Goal: Information Seeking & Learning: Learn about a topic

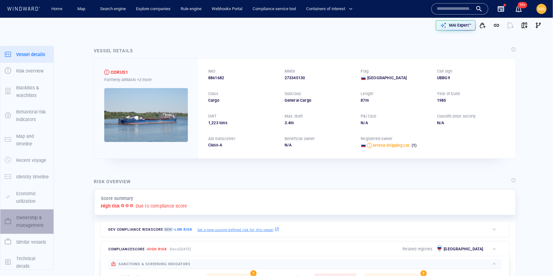
click at [30, 220] on p "Ownership & management" at bounding box center [32, 222] width 33 height 16
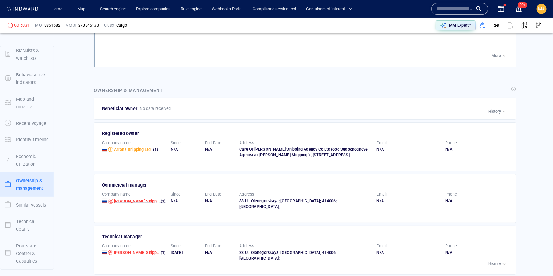
scroll to position [901, 0]
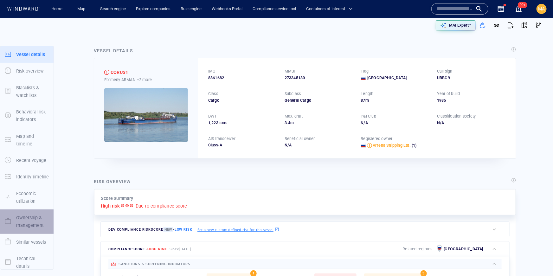
click at [17, 220] on p "Ownership & management" at bounding box center [32, 222] width 33 height 16
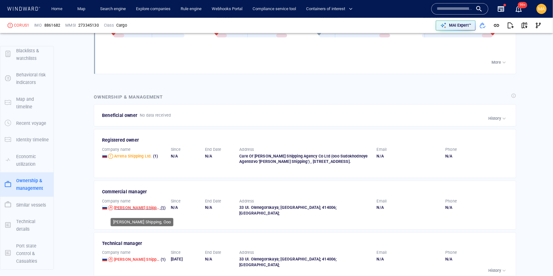
scroll to position [919, 0]
click at [136, 210] on span "Korus Shipping, Ooo" at bounding box center [143, 207] width 58 height 5
click at [136, 154] on span "Arrena Shipping Ltd." at bounding box center [133, 155] width 38 height 5
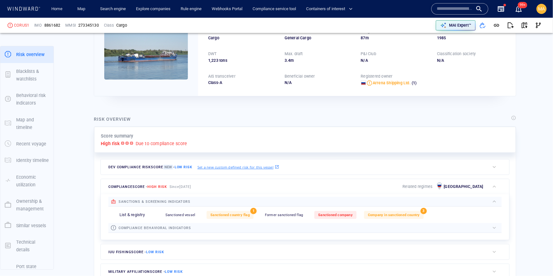
scroll to position [65, 0]
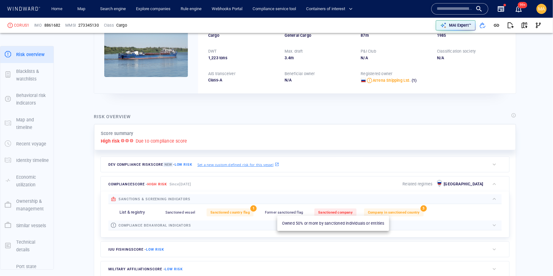
click at [319, 213] on span "Sanctioned company" at bounding box center [335, 212] width 35 height 4
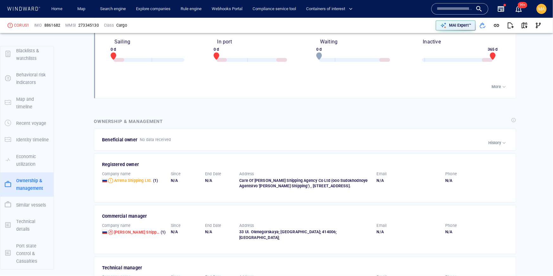
scroll to position [894, 0]
click at [457, 8] on input "text" at bounding box center [455, 9] width 36 height 10
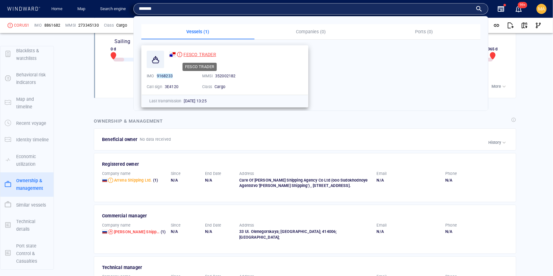
click at [196, 54] on span "FESCO TRADER" at bounding box center [199, 54] width 32 height 5
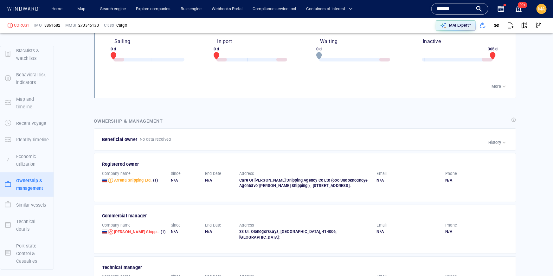
click at [454, 7] on input "*******" at bounding box center [455, 9] width 36 height 10
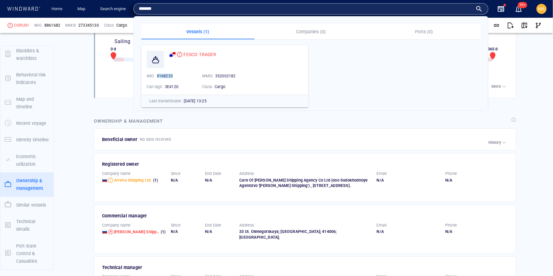
click at [401, 6] on input "*******" at bounding box center [306, 9] width 334 height 10
paste input "text"
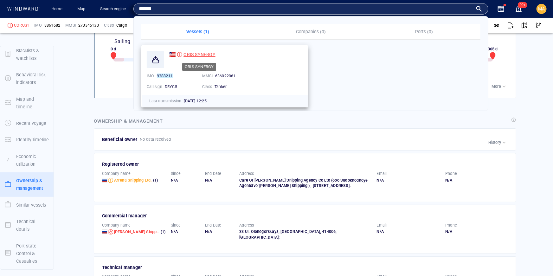
type input "*******"
click at [195, 53] on span "ORIS SYNERGY" at bounding box center [199, 54] width 32 height 5
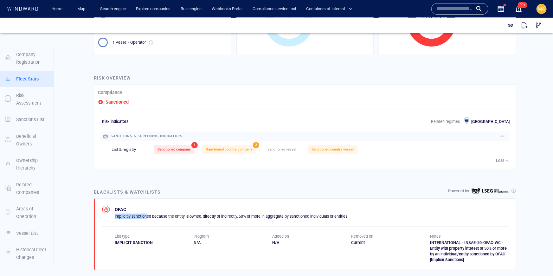
drag, startPoint x: 146, startPoint y: 217, endPoint x: 246, endPoint y: 212, distance: 99.3
click at [246, 212] on div "OFAC Implicitly sanctioned because the entity is owned, directly or indirectly,…" at bounding box center [231, 211] width 233 height 13
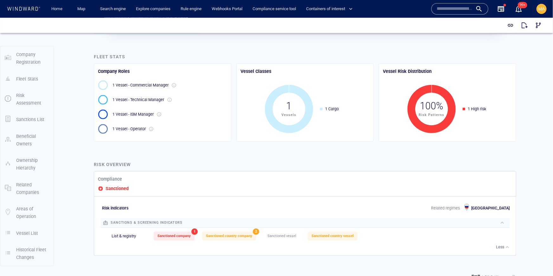
scroll to position [85, 0]
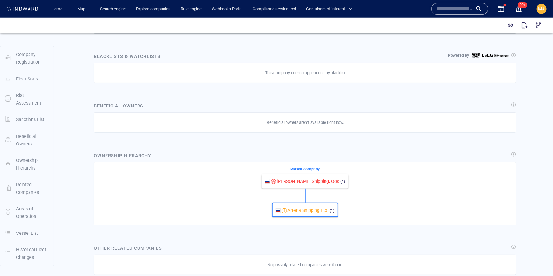
scroll to position [332, 0]
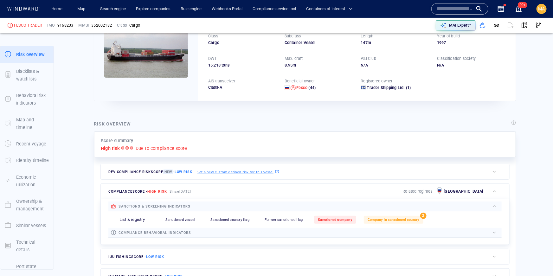
scroll to position [58, 0]
click at [335, 221] on span "Sanctioned company" at bounding box center [335, 219] width 35 height 4
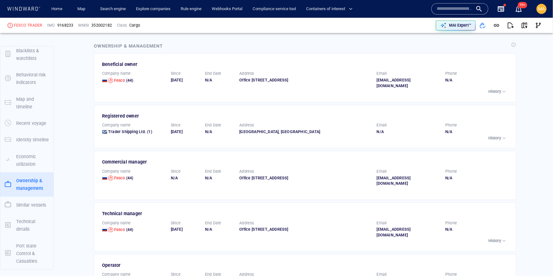
scroll to position [969, 0]
click at [118, 80] on span "Fesco" at bounding box center [119, 80] width 11 height 5
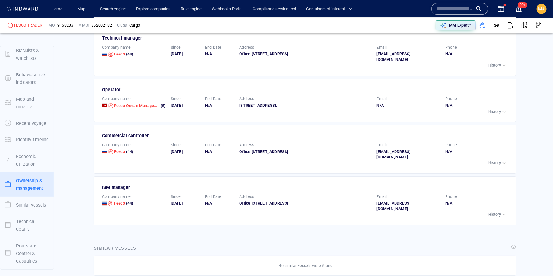
scroll to position [1120, 0]
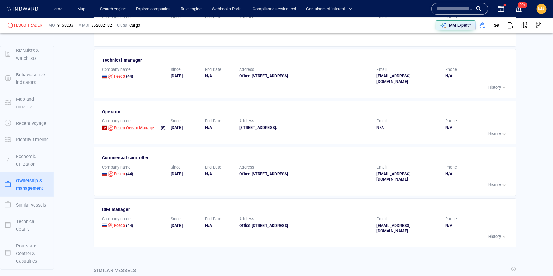
click at [130, 129] on div "Company name Fesco Ocean Management Hk (5)" at bounding box center [133, 124] width 69 height 17
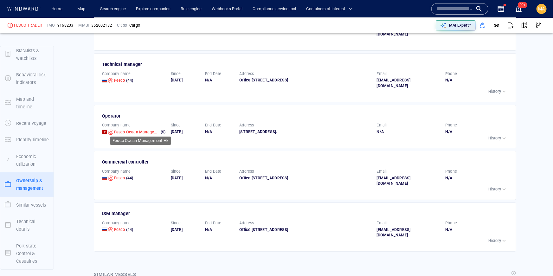
click at [130, 130] on span "Fesco Ocean Management Hk" at bounding box center [142, 132] width 56 height 5
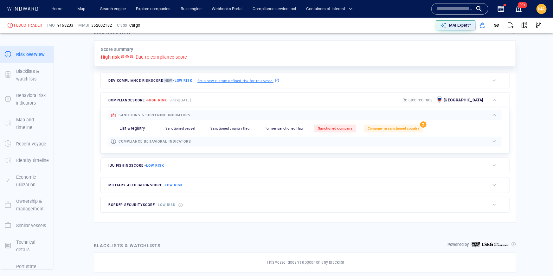
scroll to position [149, 0]
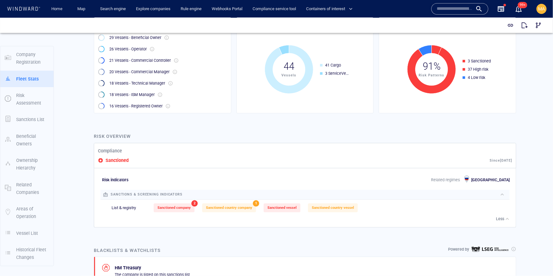
scroll to position [158, 0]
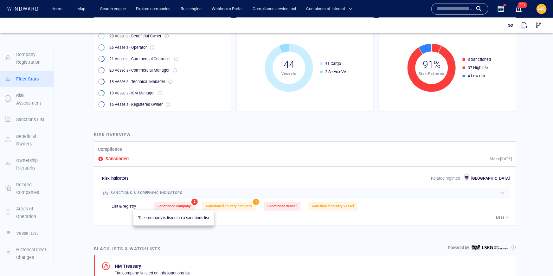
click at [189, 207] on span "Sanctioned company" at bounding box center [173, 206] width 33 height 4
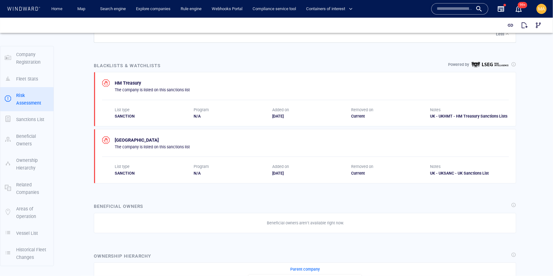
scroll to position [333, 0]
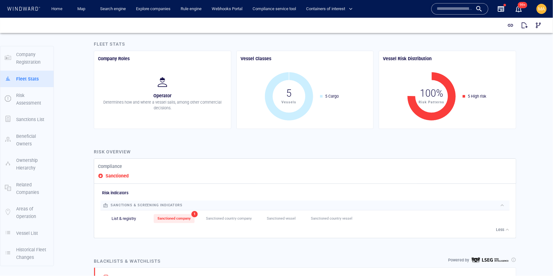
scroll to position [182, 0]
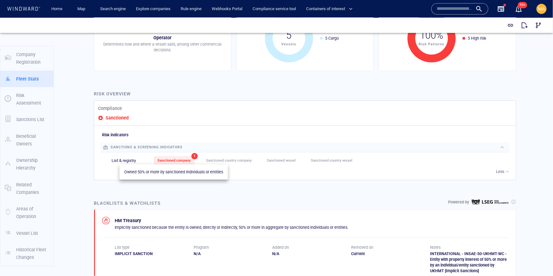
click at [170, 163] on div "Sanctioned company" at bounding box center [174, 160] width 41 height 9
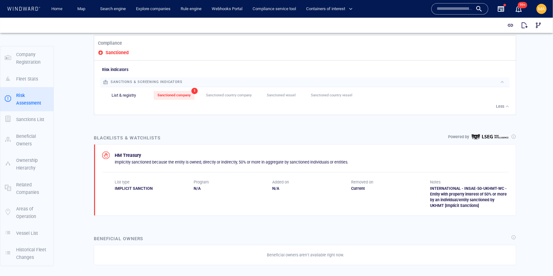
scroll to position [269, 0]
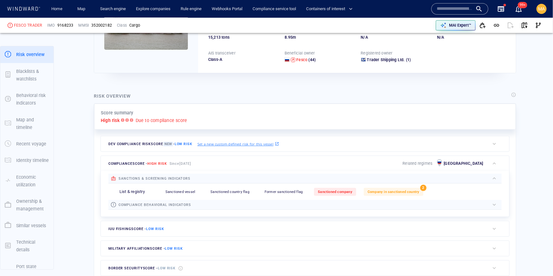
scroll to position [121, 0]
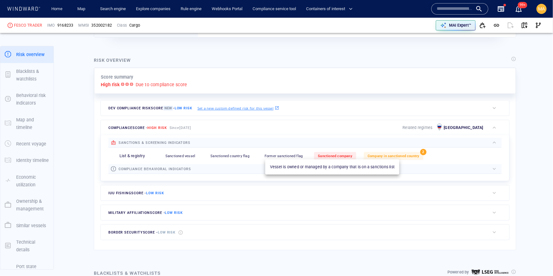
click at [342, 156] on span "Sanctioned company" at bounding box center [335, 156] width 35 height 4
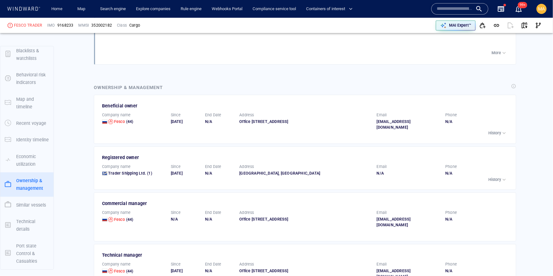
scroll to position [907, 0]
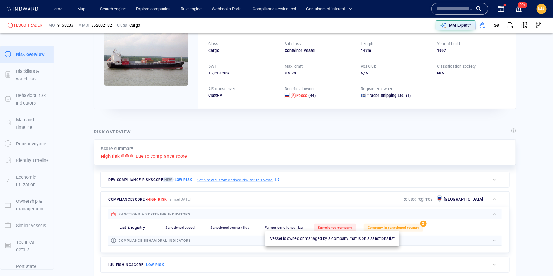
scroll to position [50, 0]
click at [329, 229] on div "Sanctioned company" at bounding box center [335, 227] width 42 height 8
click at [327, 228] on span "Sanctioned company" at bounding box center [335, 227] width 35 height 4
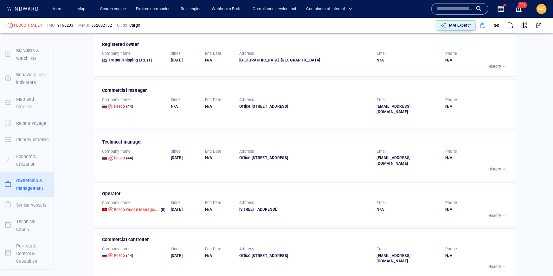
scroll to position [1042, 0]
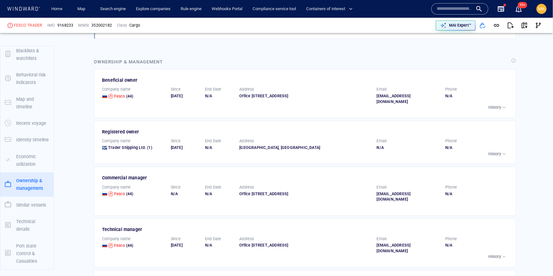
scroll to position [952, 0]
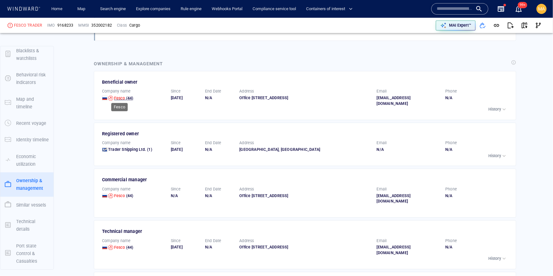
click at [118, 96] on span "Fesco" at bounding box center [119, 98] width 11 height 5
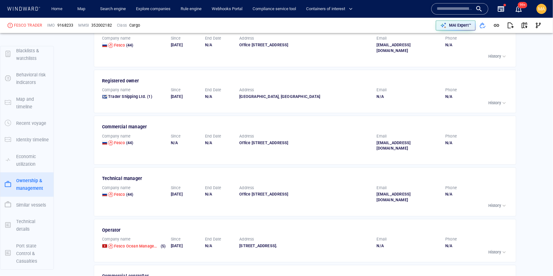
scroll to position [1024, 0]
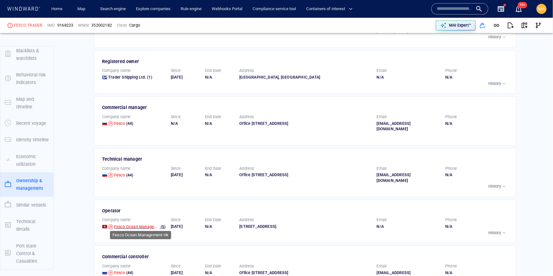
click at [129, 225] on span "Fesco Ocean Management Hk" at bounding box center [142, 226] width 56 height 5
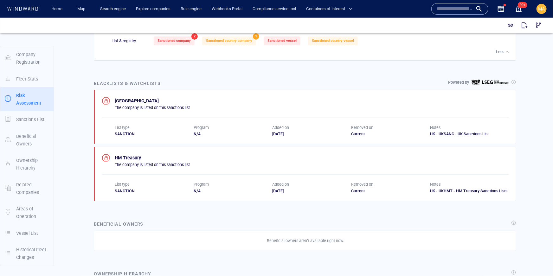
scroll to position [290, 0]
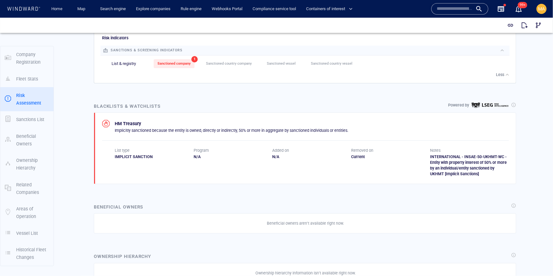
scroll to position [279, 0]
click at [175, 62] on span "Sanctioned company" at bounding box center [173, 63] width 33 height 4
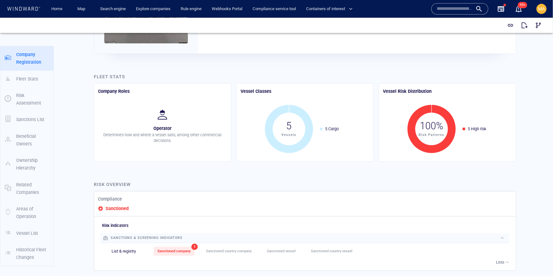
scroll to position [0, 0]
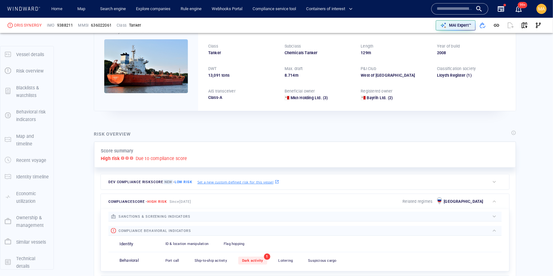
scroll to position [48, 0]
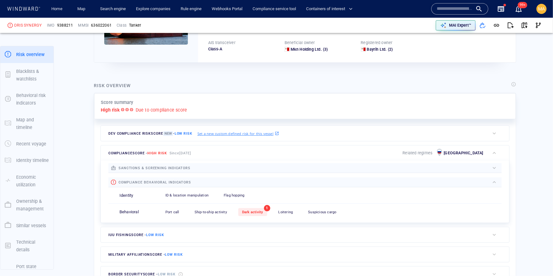
scroll to position [99, 0]
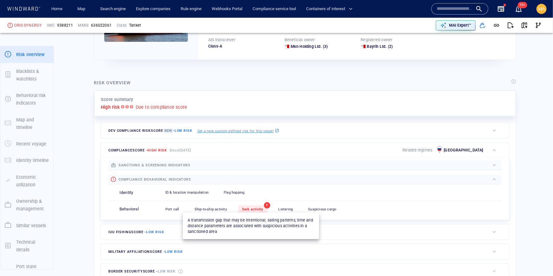
click at [256, 207] on span "Dark activity" at bounding box center [252, 209] width 21 height 4
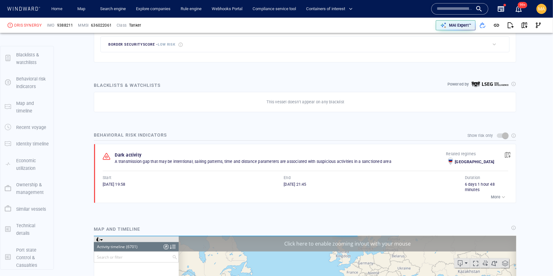
scroll to position [116594, 0]
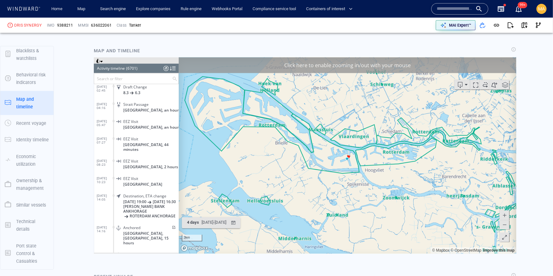
scroll to position [502, 0]
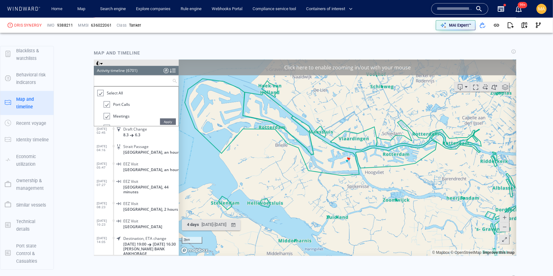
click at [123, 80] on input "text" at bounding box center [133, 80] width 78 height 10
click at [99, 117] on ul "Select All Port Calls Meetings Alerts Alerts and Risk Indicators Area Visits Re…" at bounding box center [136, 105] width 84 height 39
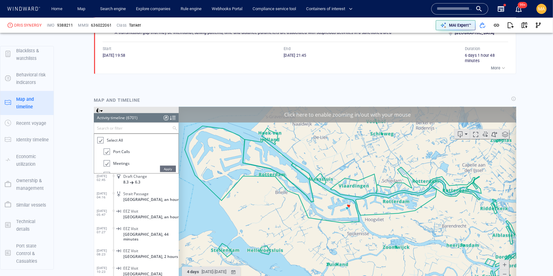
scroll to position [437, 0]
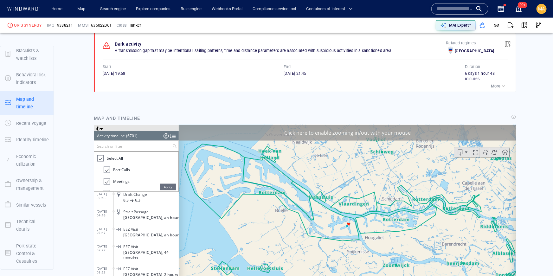
click at [101, 158] on div at bounding box center [100, 158] width 6 height 7
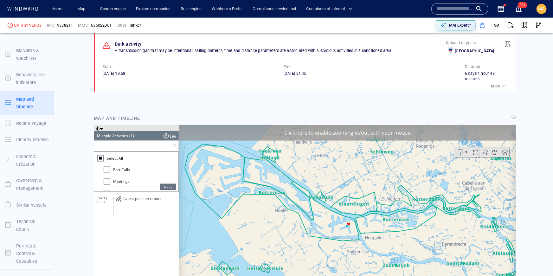
click at [106, 147] on input "text" at bounding box center [133, 146] width 78 height 10
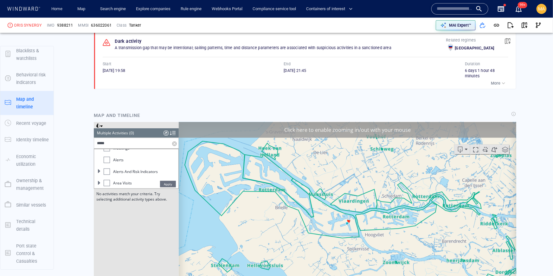
scroll to position [29, 0]
type input "****"
click at [100, 174] on span at bounding box center [99, 172] width 4 height 4
click at [99, 173] on span at bounding box center [99, 172] width 4 height 4
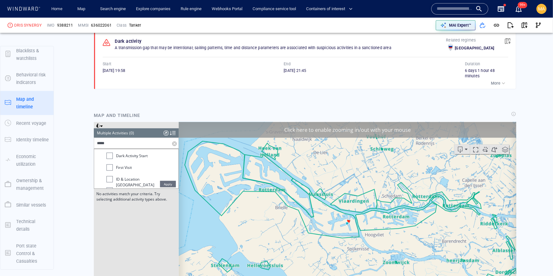
scroll to position [0, 0]
click at [110, 156] on div at bounding box center [109, 153] width 6 height 6
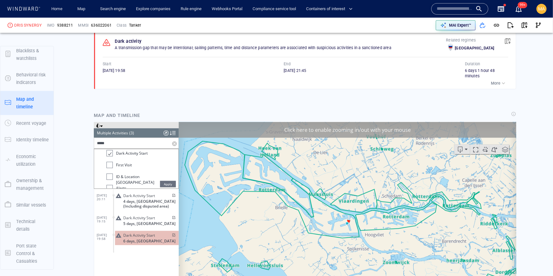
click at [167, 184] on span "Apply" at bounding box center [168, 184] width 16 height 6
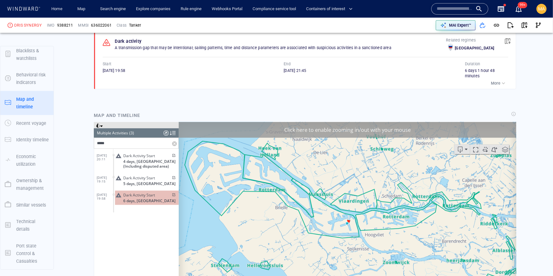
click at [142, 198] on span "6 days, Romania" at bounding box center [149, 200] width 52 height 5
click at [136, 199] on span "6 days, Romania" at bounding box center [149, 200] width 52 height 5
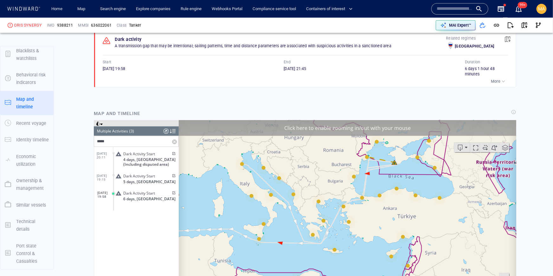
scroll to position [442, 0]
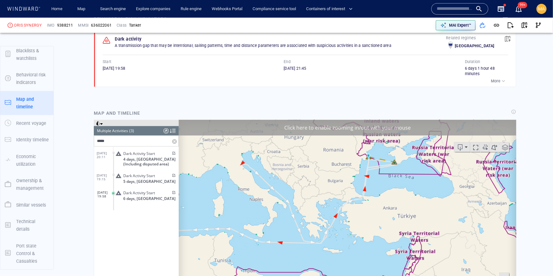
click at [505, 146] on span at bounding box center [505, 147] width 10 height 10
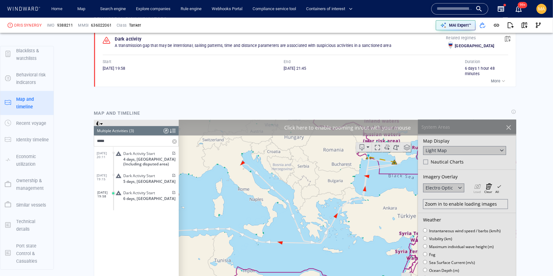
click at [507, 128] on div at bounding box center [508, 127] width 11 height 11
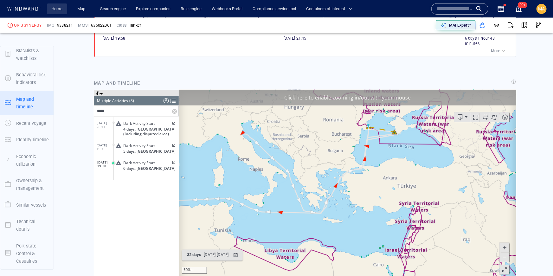
scroll to position [472, 0]
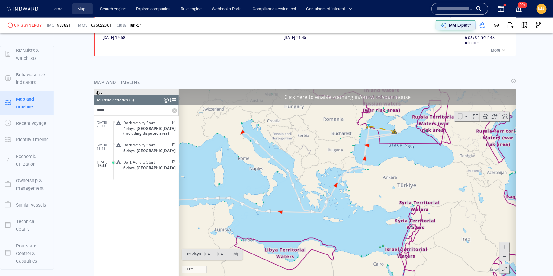
click at [83, 10] on link "Map" at bounding box center [82, 8] width 15 height 11
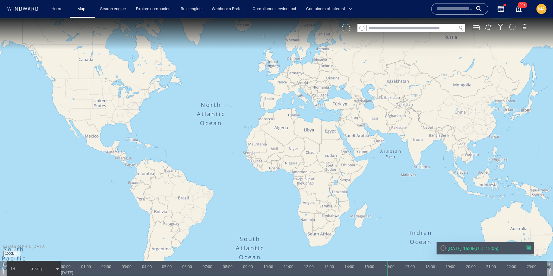
click at [405, 29] on input "text" at bounding box center [412, 28] width 90 height 9
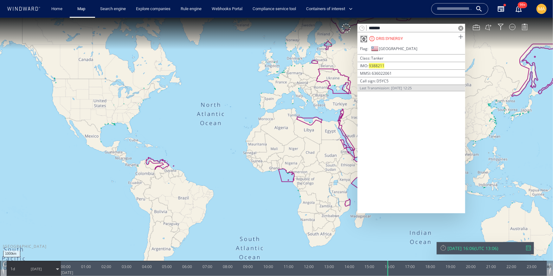
type input "*******"
click at [461, 37] on span at bounding box center [461, 37] width 8 height 8
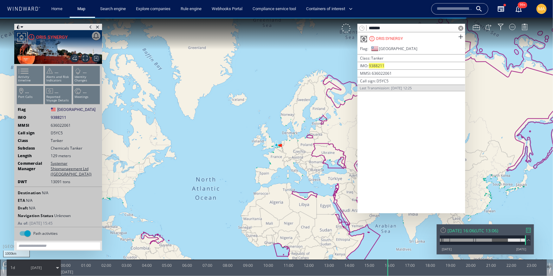
click at [45, 263] on span "19/08/25" at bounding box center [36, 267] width 32 height 16
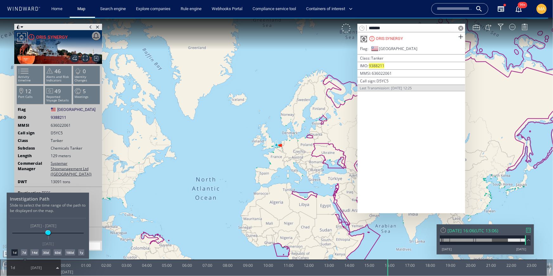
click at [525, 232] on div at bounding box center [276, 146] width 553 height 258
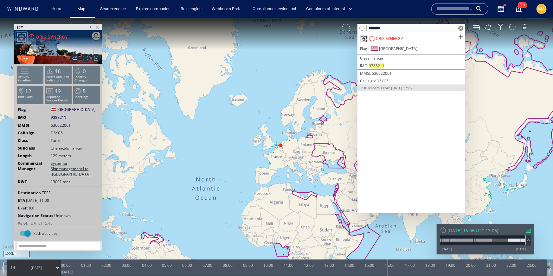
click at [528, 231] on div at bounding box center [528, 229] width 5 height 5
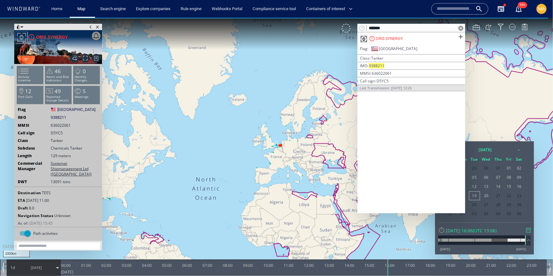
click at [460, 28] on span at bounding box center [460, 27] width 5 height 5
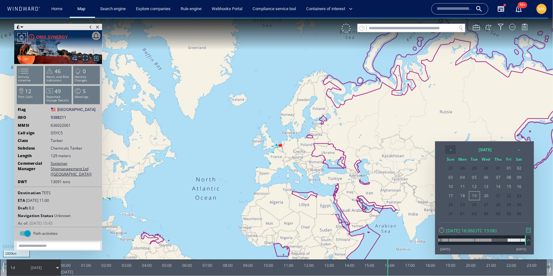
click at [449, 150] on th "‹" at bounding box center [450, 149] width 11 height 9
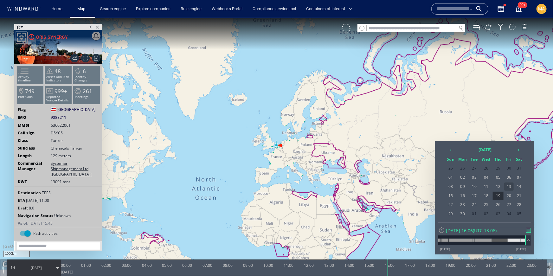
click at [509, 188] on span "13" at bounding box center [509, 186] width 10 height 8
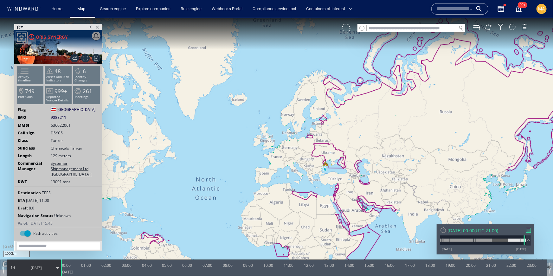
click at [47, 270] on span "13/06/25" at bounding box center [36, 267] width 32 height 16
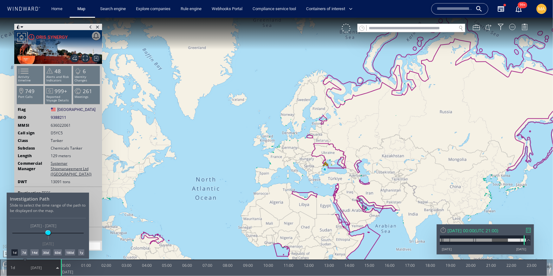
click at [25, 252] on div "7d" at bounding box center [24, 252] width 6 height 6
drag, startPoint x: 48, startPoint y: 233, endPoint x: 51, endPoint y: 233, distance: 3.2
click at [51, 233] on span at bounding box center [51, 232] width 5 height 5
click at [48, 233] on span at bounding box center [47, 232] width 5 height 5
click at [51, 233] on span at bounding box center [51, 232] width 5 height 5
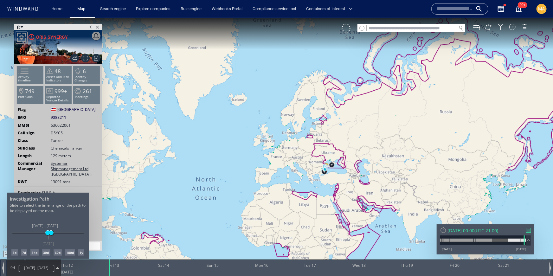
click at [238, 192] on div at bounding box center [276, 146] width 553 height 258
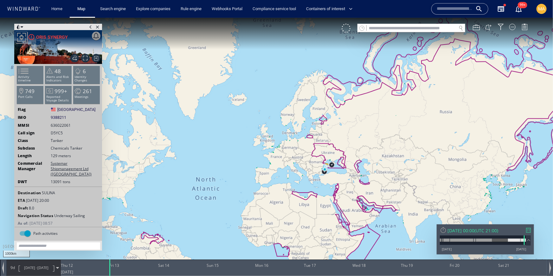
click at [330, 169] on canvas "Map" at bounding box center [276, 143] width 553 height 252
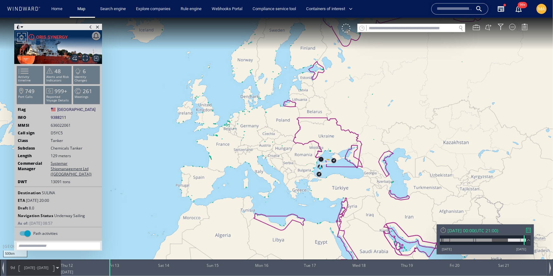
click at [330, 169] on canvas "Map" at bounding box center [276, 143] width 553 height 252
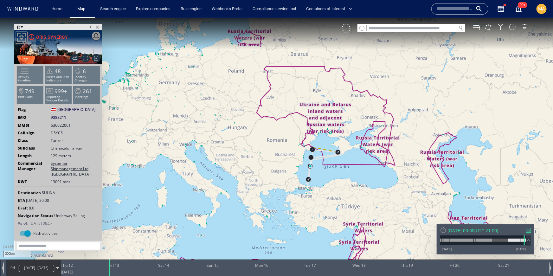
click at [330, 169] on canvas "Map" at bounding box center [276, 143] width 553 height 252
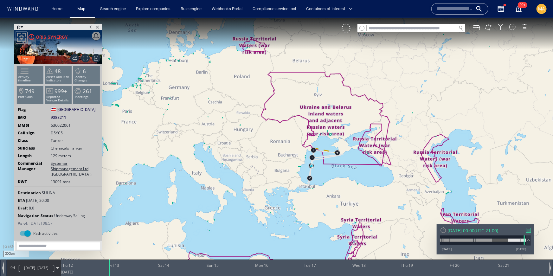
click at [322, 169] on canvas "Map" at bounding box center [276, 143] width 553 height 252
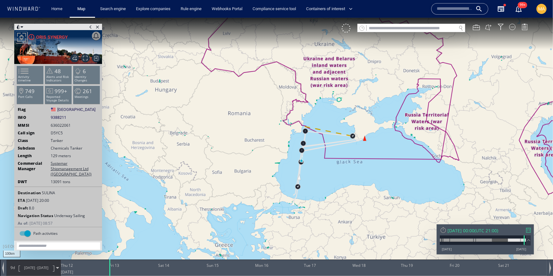
click at [317, 160] on canvas "Map" at bounding box center [276, 143] width 553 height 252
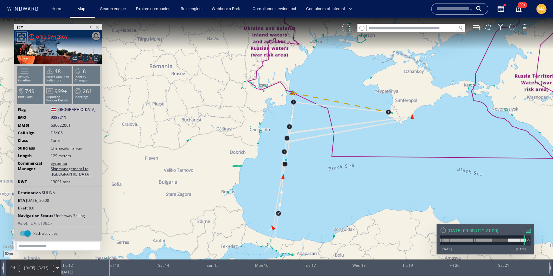
click at [318, 155] on canvas "Map" at bounding box center [276, 143] width 553 height 252
click at [317, 155] on canvas "Map" at bounding box center [276, 143] width 553 height 252
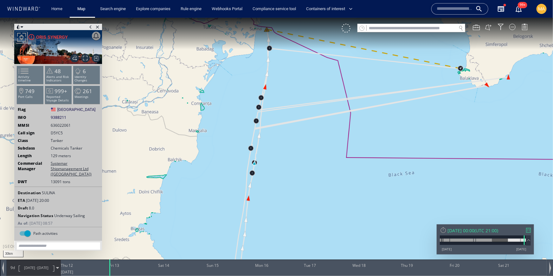
drag, startPoint x: 323, startPoint y: 166, endPoint x: 321, endPoint y: 187, distance: 21.3
click at [321, 187] on canvas "Map" at bounding box center [276, 143] width 553 height 252
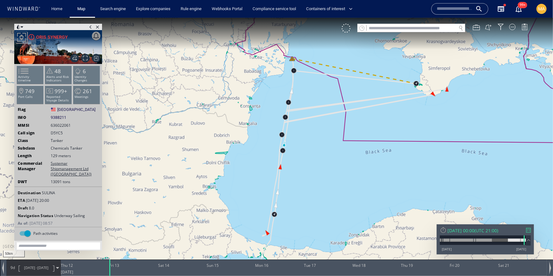
drag, startPoint x: 284, startPoint y: 193, endPoint x: 302, endPoint y: 148, distance: 48.8
click at [302, 147] on canvas "Map" at bounding box center [276, 143] width 553 height 252
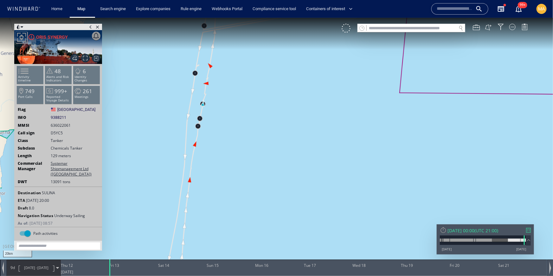
drag, startPoint x: 304, startPoint y: 150, endPoint x: 299, endPoint y: 174, distance: 23.6
click at [318, 231] on canvas "Map" at bounding box center [276, 143] width 553 height 252
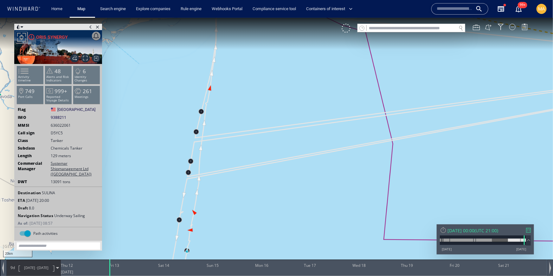
drag, startPoint x: 296, startPoint y: 143, endPoint x: 270, endPoint y: 194, distance: 57.2
click at [264, 212] on canvas "Map" at bounding box center [276, 143] width 553 height 252
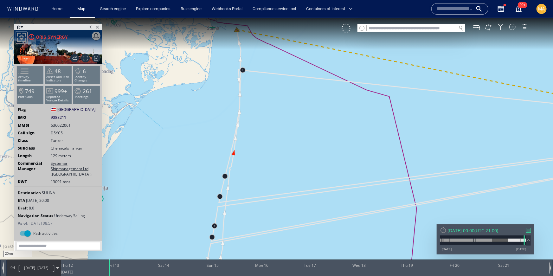
drag, startPoint x: 284, startPoint y: 177, endPoint x: 301, endPoint y: 228, distance: 53.8
click at [308, 237] on canvas "Map" at bounding box center [276, 143] width 553 height 252
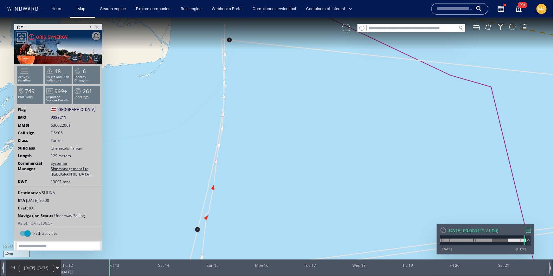
drag, startPoint x: 265, startPoint y: 146, endPoint x: 271, endPoint y: 219, distance: 73.4
click at [271, 219] on canvas "Map" at bounding box center [276, 143] width 553 height 252
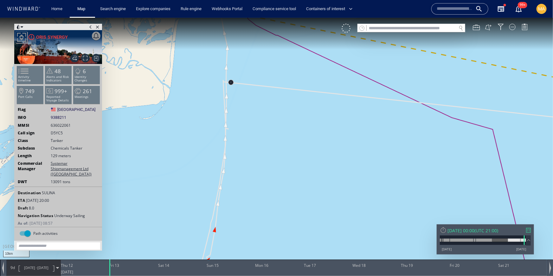
drag, startPoint x: 244, startPoint y: 170, endPoint x: 254, endPoint y: 214, distance: 45.0
click at [247, 223] on canvas "Map" at bounding box center [276, 143] width 553 height 252
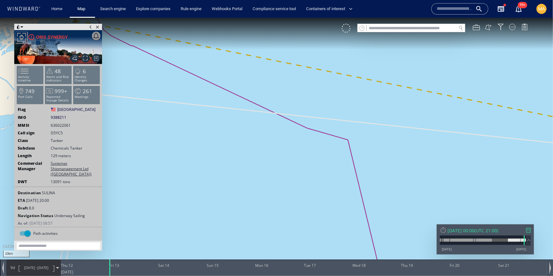
drag, startPoint x: 296, startPoint y: 200, endPoint x: 178, endPoint y: 169, distance: 121.4
click at [155, 172] on canvas "Map" at bounding box center [276, 143] width 553 height 252
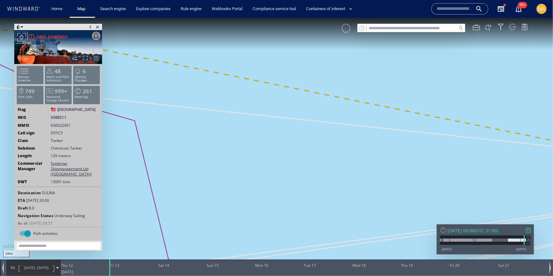
drag, startPoint x: 410, startPoint y: 169, endPoint x: 217, endPoint y: 152, distance: 193.6
click at [207, 153] on canvas "Map" at bounding box center [276, 143] width 553 height 252
drag, startPoint x: 476, startPoint y: 163, endPoint x: 262, endPoint y: 148, distance: 214.7
click at [262, 148] on canvas "Map" at bounding box center [276, 143] width 553 height 252
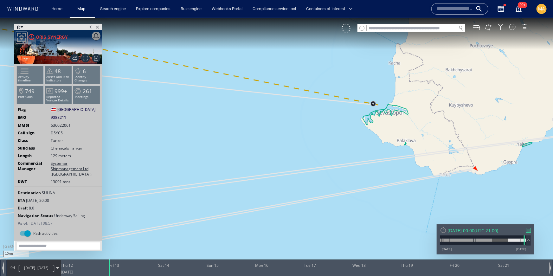
drag, startPoint x: 379, startPoint y: 179, endPoint x: 372, endPoint y: 150, distance: 29.0
click at [372, 150] on canvas "Map" at bounding box center [276, 143] width 553 height 252
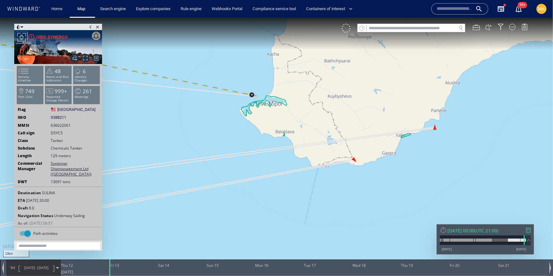
drag, startPoint x: 393, startPoint y: 153, endPoint x: 272, endPoint y: 147, distance: 121.2
click at [271, 147] on canvas "Map" at bounding box center [276, 143] width 553 height 252
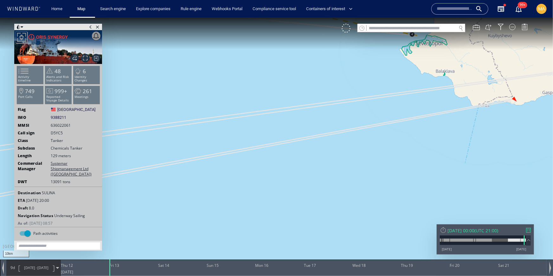
drag, startPoint x: 225, startPoint y: 201, endPoint x: 429, endPoint y: 136, distance: 214.2
click at [429, 136] on canvas "Map" at bounding box center [276, 143] width 553 height 252
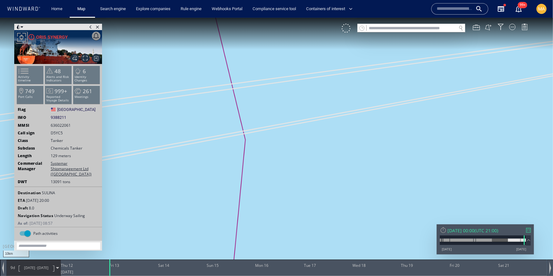
drag, startPoint x: 205, startPoint y: 194, endPoint x: 296, endPoint y: 160, distance: 97.4
click at [418, 138] on canvas "Map" at bounding box center [276, 143] width 553 height 252
drag, startPoint x: 246, startPoint y: 163, endPoint x: 411, endPoint y: 163, distance: 165.1
click at [411, 163] on canvas "Map" at bounding box center [276, 143] width 553 height 252
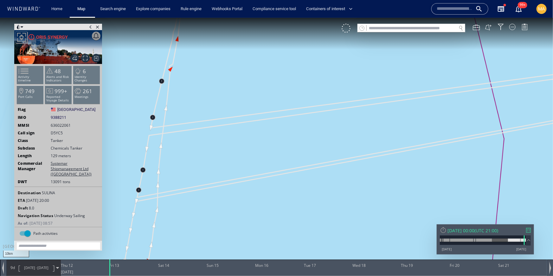
drag, startPoint x: 292, startPoint y: 183, endPoint x: 316, endPoint y: 163, distance: 30.6
click at [319, 162] on canvas "Map" at bounding box center [276, 143] width 553 height 252
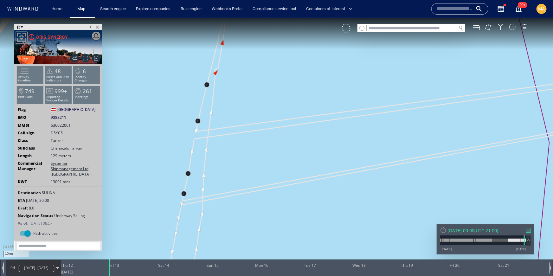
drag, startPoint x: 251, startPoint y: 138, endPoint x: 211, endPoint y: 167, distance: 49.0
click at [225, 169] on canvas "Map" at bounding box center [276, 143] width 553 height 252
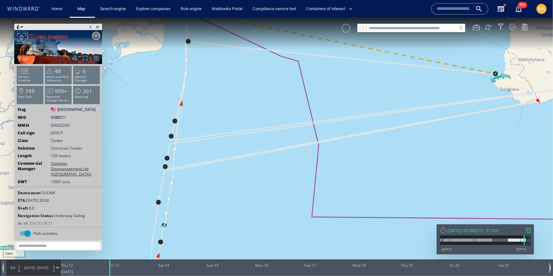
drag, startPoint x: 379, startPoint y: 209, endPoint x: 250, endPoint y: 191, distance: 130.2
click at [262, 195] on canvas "Map" at bounding box center [276, 143] width 553 height 252
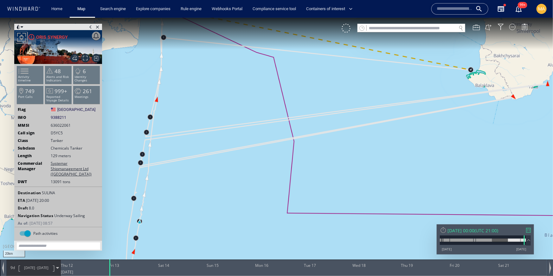
drag, startPoint x: 520, startPoint y: 149, endPoint x: 436, endPoint y: 141, distance: 84.6
click at [447, 159] on canvas "Map" at bounding box center [276, 143] width 553 height 252
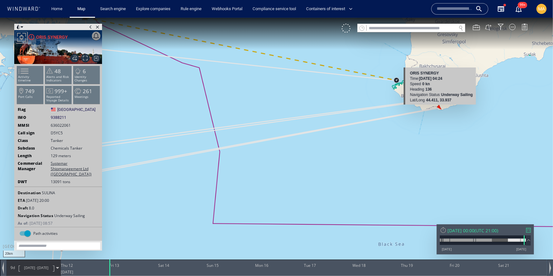
click at [440, 107] on canvas "Map" at bounding box center [276, 143] width 553 height 252
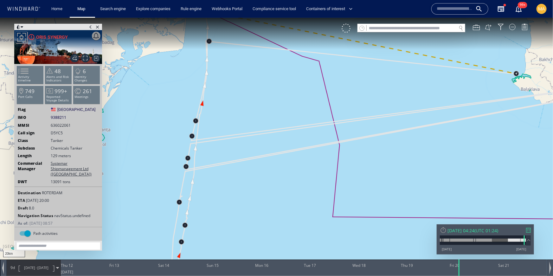
drag, startPoint x: 391, startPoint y: 221, endPoint x: 493, endPoint y: 218, distance: 102.7
click at [501, 218] on canvas "Map" at bounding box center [276, 143] width 553 height 252
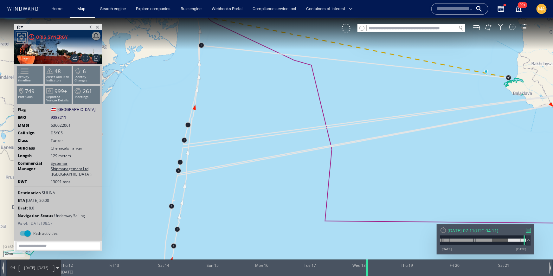
drag, startPoint x: 459, startPoint y: 266, endPoint x: 365, endPoint y: 264, distance: 94.4
click at [365, 264] on div at bounding box center [368, 267] width 6 height 16
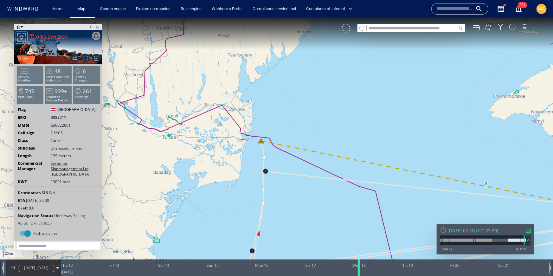
drag, startPoint x: 365, startPoint y: 267, endPoint x: 362, endPoint y: 261, distance: 6.5
click at [362, 261] on div at bounding box center [360, 267] width 6 height 16
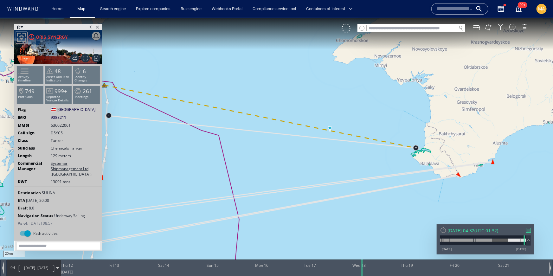
drag, startPoint x: 368, startPoint y: 214, endPoint x: 223, endPoint y: 174, distance: 150.4
click at [215, 159] on canvas "Map" at bounding box center [276, 143] width 553 height 252
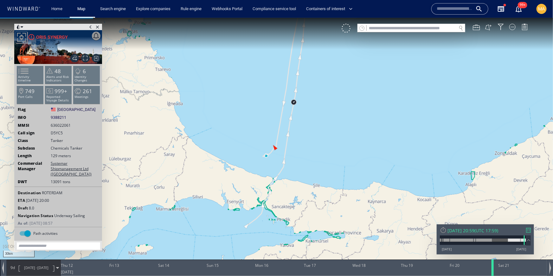
drag, startPoint x: 361, startPoint y: 269, endPoint x: 492, endPoint y: 268, distance: 130.5
click at [493, 268] on div at bounding box center [493, 267] width 6 height 16
drag, startPoint x: 420, startPoint y: 181, endPoint x: 326, endPoint y: 240, distance: 111.0
click at [334, 17] on div "20km © Mapbox © OpenStreetMap Improve this map 0 0 Thu 12 June 2025 Fri 13 Sat …" at bounding box center [276, 17] width 553 height 0
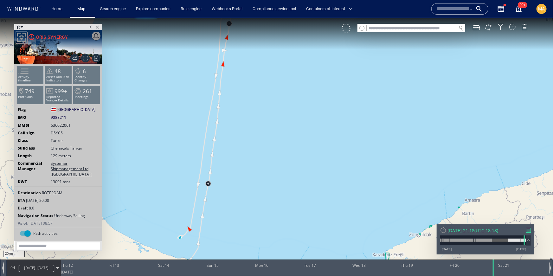
drag, startPoint x: 271, startPoint y: 149, endPoint x: 291, endPoint y: 240, distance: 93.6
click at [291, 240] on canvas "Map" at bounding box center [276, 143] width 553 height 252
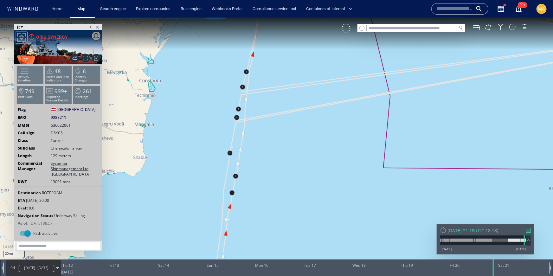
drag, startPoint x: 305, startPoint y: 143, endPoint x: 283, endPoint y: 219, distance: 79.8
click at [286, 220] on canvas "Map" at bounding box center [276, 143] width 553 height 252
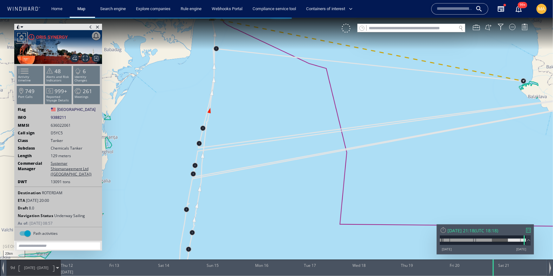
drag, startPoint x: 340, startPoint y: 149, endPoint x: 297, endPoint y: 205, distance: 70.5
click at [297, 205] on canvas "Map" at bounding box center [276, 143] width 553 height 252
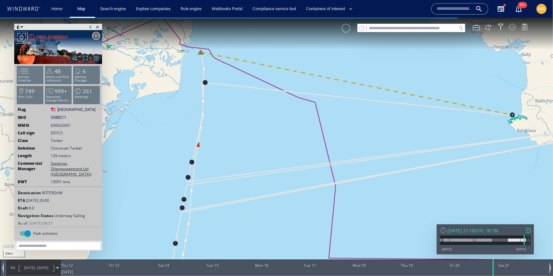
drag, startPoint x: 306, startPoint y: 138, endPoint x: 294, endPoint y: 169, distance: 33.1
click at [294, 169] on canvas "Map" at bounding box center [276, 143] width 553 height 252
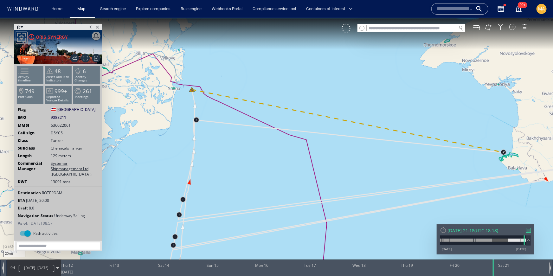
drag, startPoint x: 283, startPoint y: 154, endPoint x: 276, endPoint y: 190, distance: 37.2
click at [276, 190] on canvas "Map" at bounding box center [276, 143] width 553 height 252
click at [60, 39] on div "ORIS SYNERGY" at bounding box center [52, 37] width 32 height 8
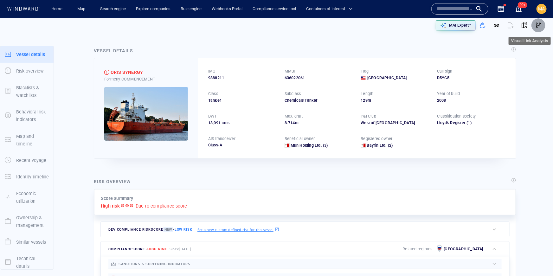
click at [537, 25] on span "button" at bounding box center [538, 25] width 6 height 6
click at [458, 24] on p "MAI Expert™" at bounding box center [460, 25] width 22 height 6
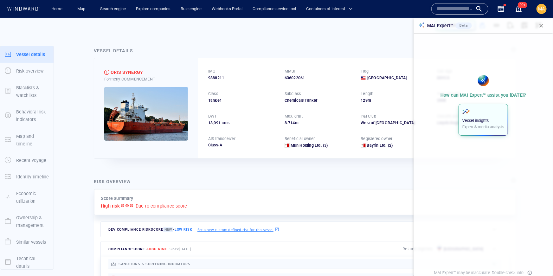
click at [474, 118] on p "Vessel insights" at bounding box center [483, 121] width 42 height 6
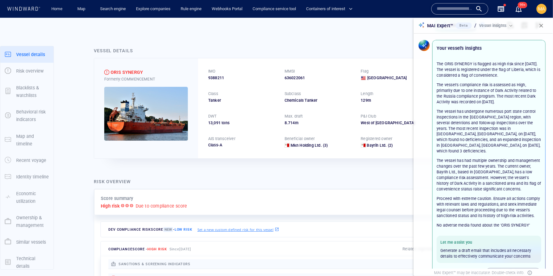
scroll to position [24, 0]
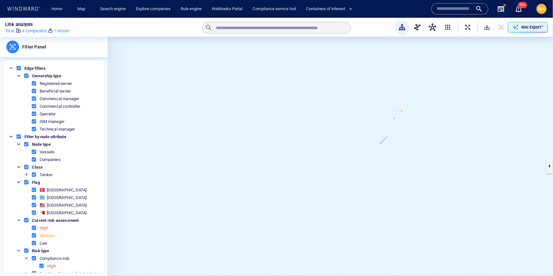
drag, startPoint x: 386, startPoint y: 139, endPoint x: 396, endPoint y: 119, distance: 22.4
click at [397, 118] on canvas at bounding box center [330, 166] width 445 height 258
drag, startPoint x: 398, startPoint y: 125, endPoint x: 308, endPoint y: 167, distance: 99.5
click at [309, 167] on canvas at bounding box center [330, 166] width 445 height 258
click at [312, 168] on canvas at bounding box center [330, 166] width 445 height 258
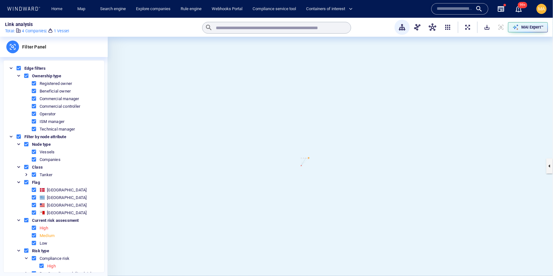
click at [312, 168] on canvas at bounding box center [330, 166] width 445 height 258
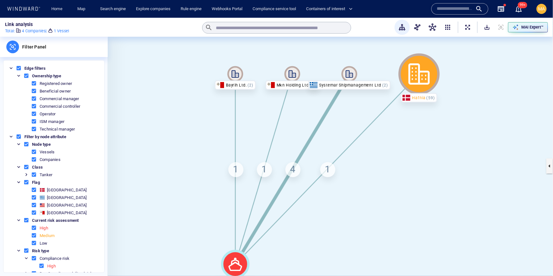
click at [272, 84] on div "Mkn Holding Ltd." at bounding box center [292, 85] width 54 height 10
click at [412, 74] on icon at bounding box center [419, 74] width 41 height 41
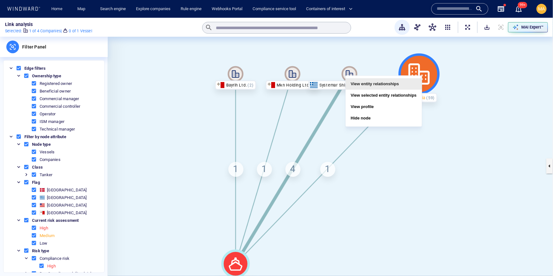
click at [398, 83] on button "View entity relationships" at bounding box center [384, 83] width 76 height 11
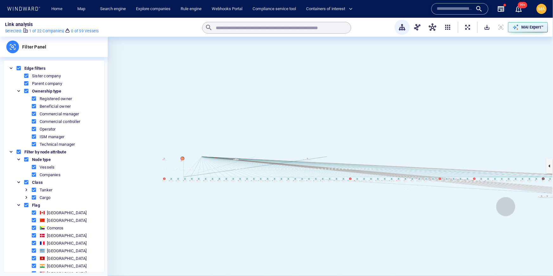
drag, startPoint x: 447, startPoint y: 198, endPoint x: 505, endPoint y: 207, distance: 59.0
click at [505, 207] on canvas at bounding box center [330, 166] width 445 height 258
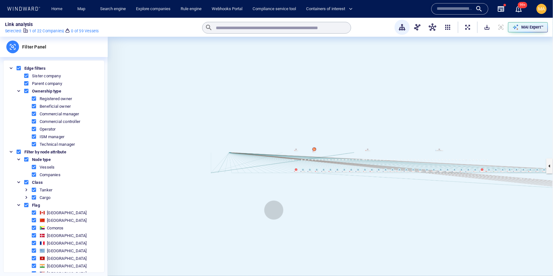
drag, startPoint x: 218, startPoint y: 217, endPoint x: 332, endPoint y: 209, distance: 114.0
click at [333, 209] on canvas at bounding box center [330, 166] width 445 height 258
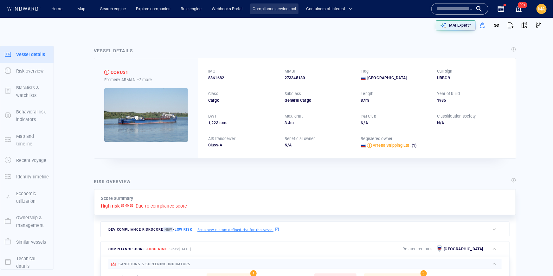
click at [286, 11] on link "Compliance service tool" at bounding box center [274, 8] width 48 height 11
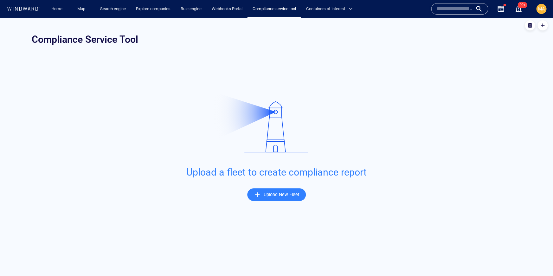
click at [542, 12] on div "MA" at bounding box center [541, 9] width 7 height 8
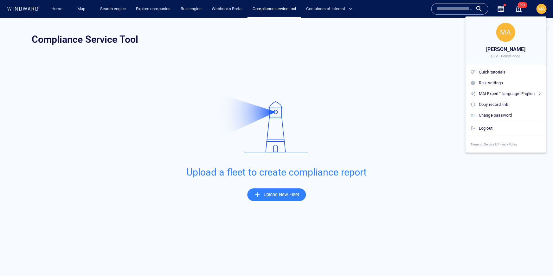
click at [156, 40] on div at bounding box center [276, 138] width 553 height 276
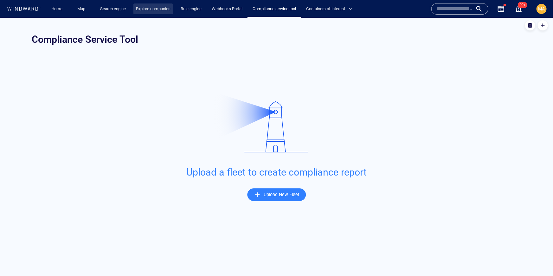
click at [153, 9] on link "Explore companies" at bounding box center [153, 8] width 40 height 11
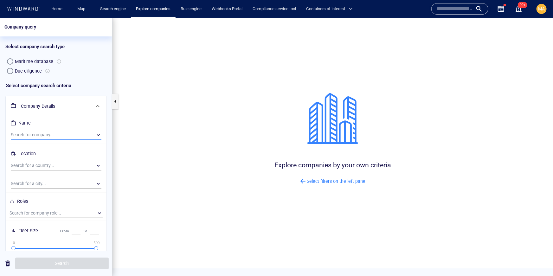
click at [38, 134] on div "​" at bounding box center [56, 135] width 91 height 10
